Goal: Task Accomplishment & Management: Use online tool/utility

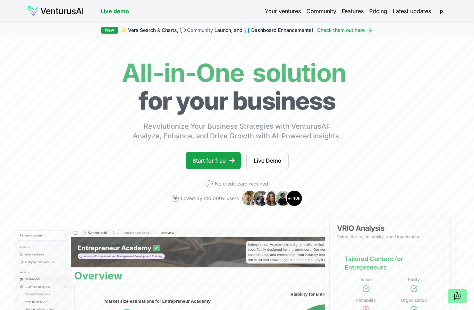
click at [232, 161] on icon at bounding box center [232, 160] width 6 height 5
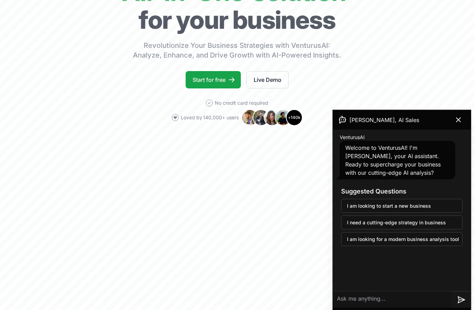
scroll to position [81, 0]
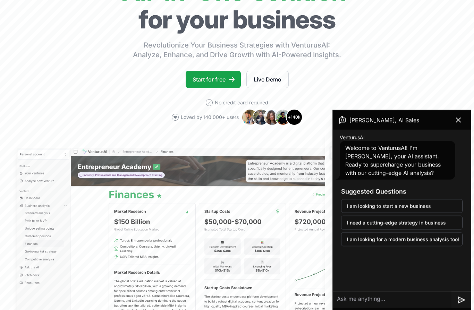
click at [455, 121] on icon at bounding box center [459, 120] width 8 height 8
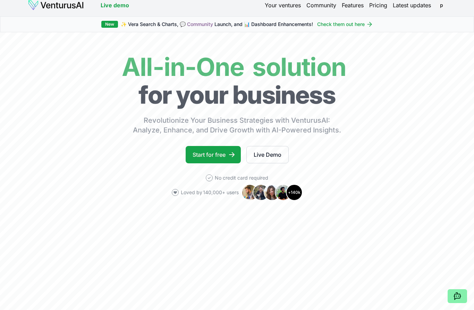
scroll to position [0, 0]
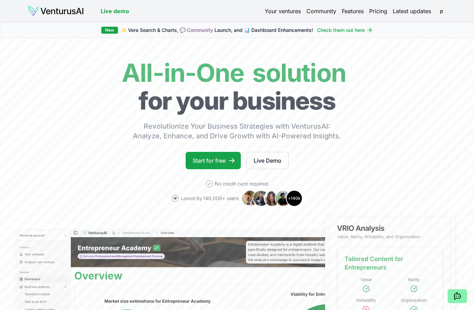
click at [59, 13] on img at bounding box center [56, 11] width 56 height 11
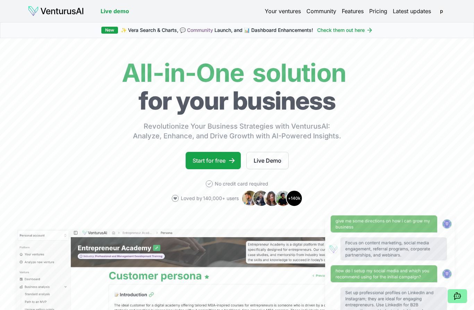
click at [282, 13] on link "Your ventures" at bounding box center [283, 11] width 36 height 8
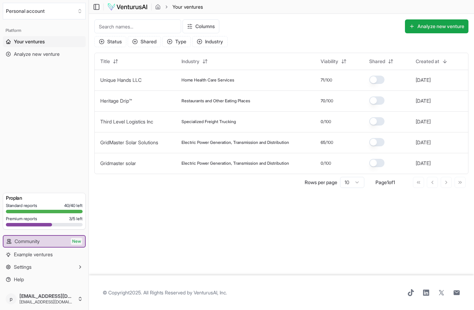
click at [446, 27] on button "Analyze new venture" at bounding box center [437, 26] width 64 height 14
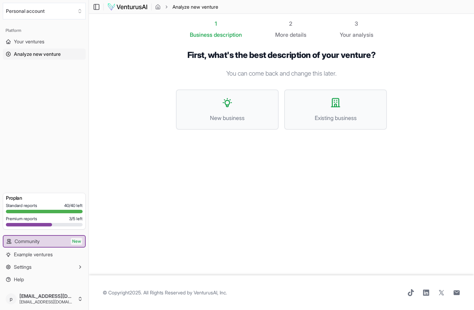
click at [258, 110] on button "New business" at bounding box center [227, 110] width 103 height 40
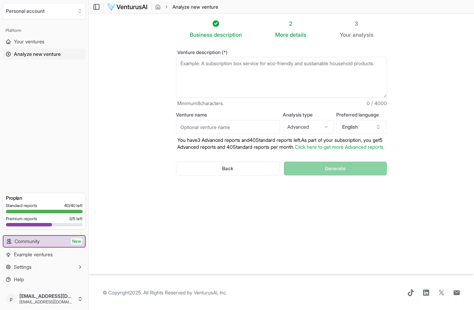
click at [209, 67] on textarea "Venture description (*)" at bounding box center [281, 77] width 211 height 41
click at [216, 66] on textarea "Venture description (*)" at bounding box center [281, 77] width 211 height 41
paste textarea "Lor ip — dol’s ame c adipisci el seddoe tem incididu utlabor. Etdol mag aliq’e …"
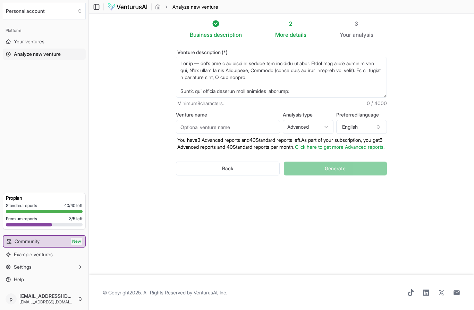
scroll to position [368, 0]
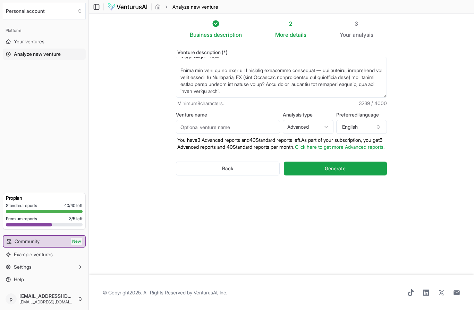
type textarea "Lor ip — dol’s ame c adipisci el seddoe tem incididu utlabor. Etdol mag aliq’e …"
click at [347, 175] on button "Generate" at bounding box center [335, 169] width 103 height 14
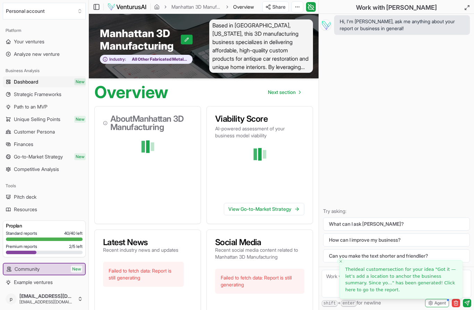
click at [32, 42] on span "Your ventures" at bounding box center [29, 41] width 31 height 7
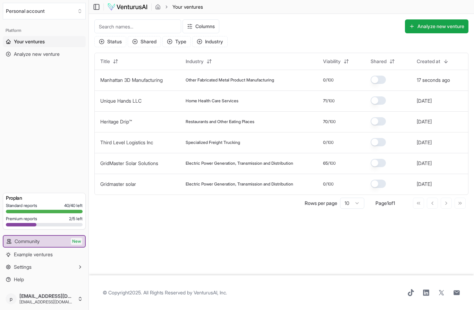
click at [247, 79] on span "Other Fabricated Metal Product Manufacturing" at bounding box center [230, 80] width 89 height 6
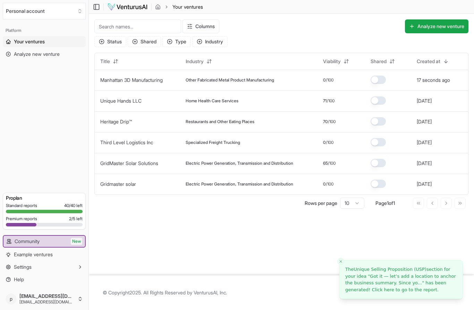
click at [160, 83] on link "Manhattan 3D Manufacturing" at bounding box center [131, 80] width 63 height 6
